Goal: Find specific page/section: Find specific page/section

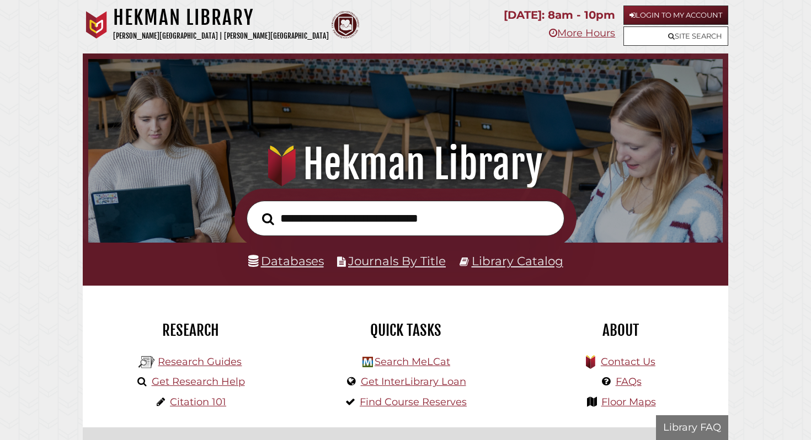
scroll to position [210, 629]
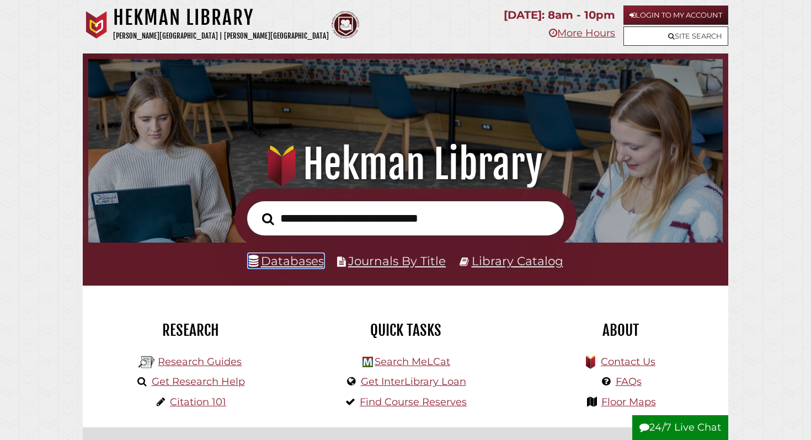
click at [257, 263] on icon at bounding box center [253, 262] width 10 height 12
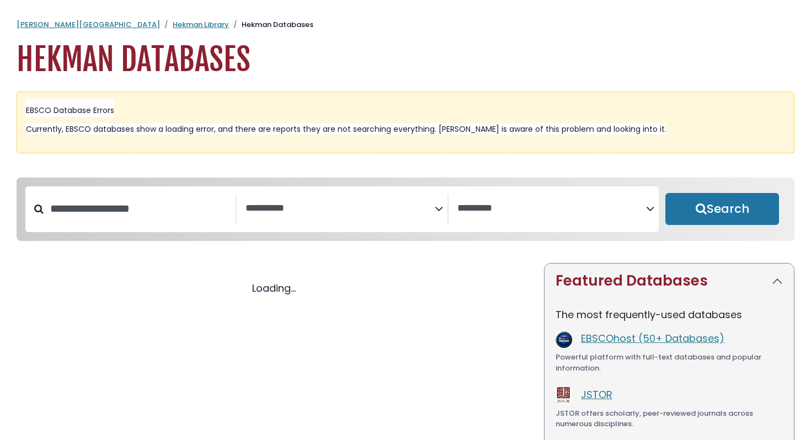
select select "Database Subject Filter"
select select "Database Vendors Filter"
select select "Database Subject Filter"
select select "Database Vendors Filter"
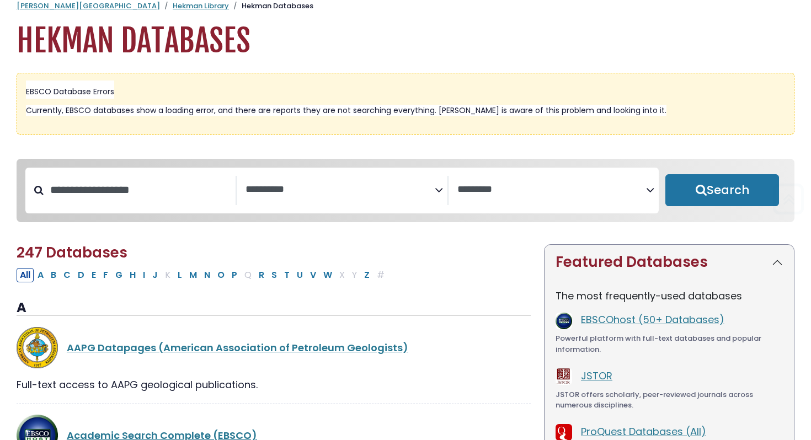
scroll to position [47, 0]
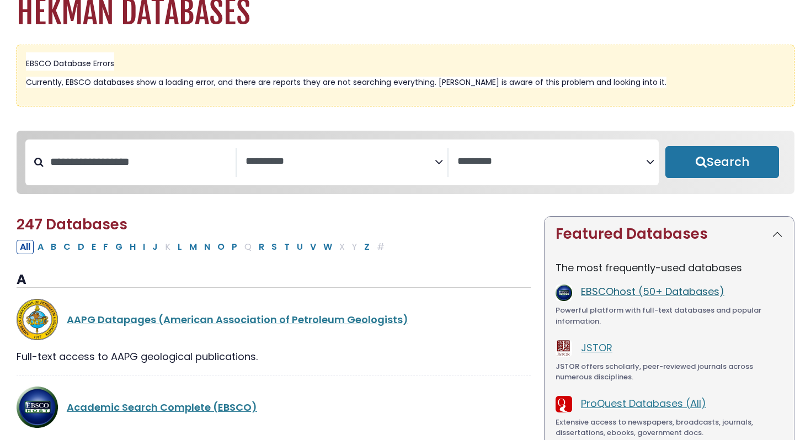
click at [598, 292] on link "EBSCOhost (50+ Databases)" at bounding box center [652, 292] width 143 height 14
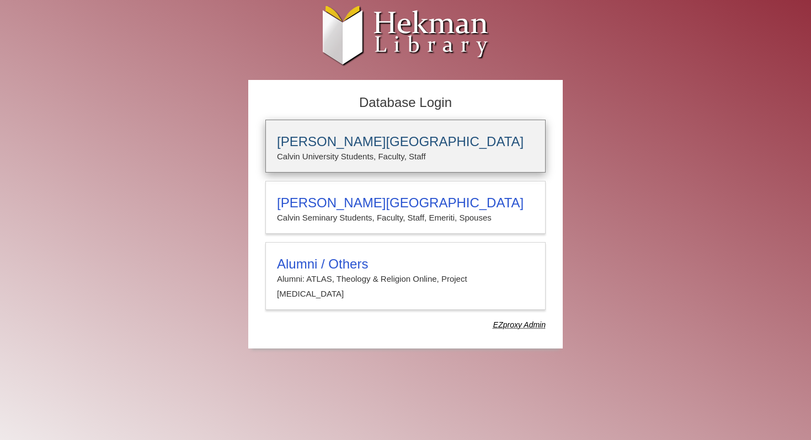
type input "**********"
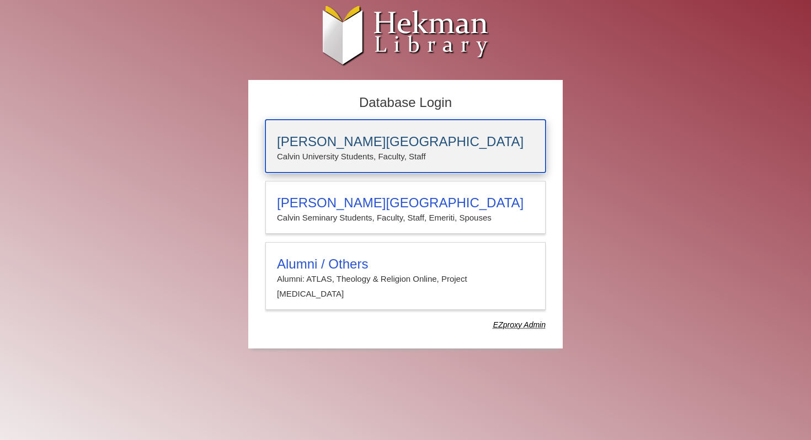
click at [355, 137] on h3 "[PERSON_NAME][GEOGRAPHIC_DATA]" at bounding box center [405, 141] width 257 height 15
